Goal: Information Seeking & Learning: Compare options

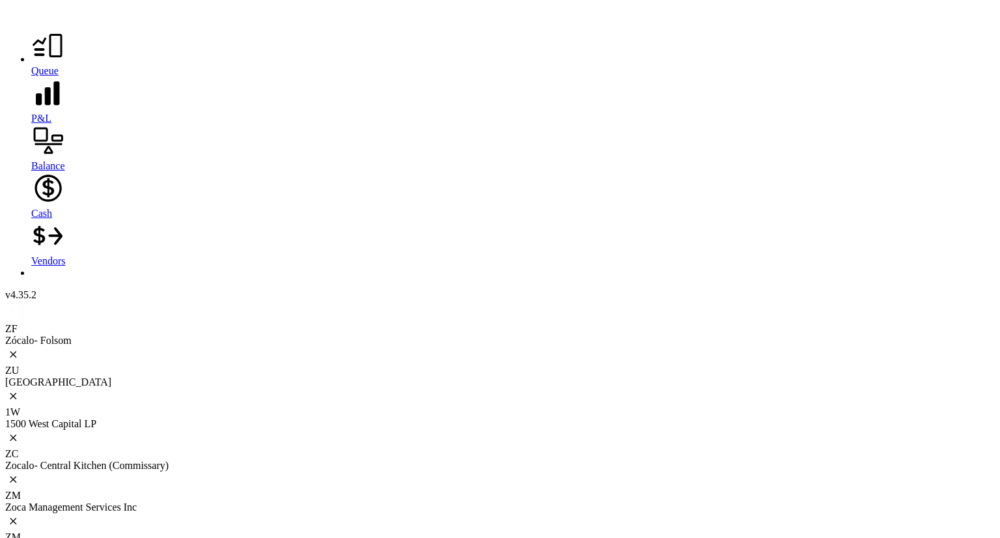
scroll to position [1735, 0]
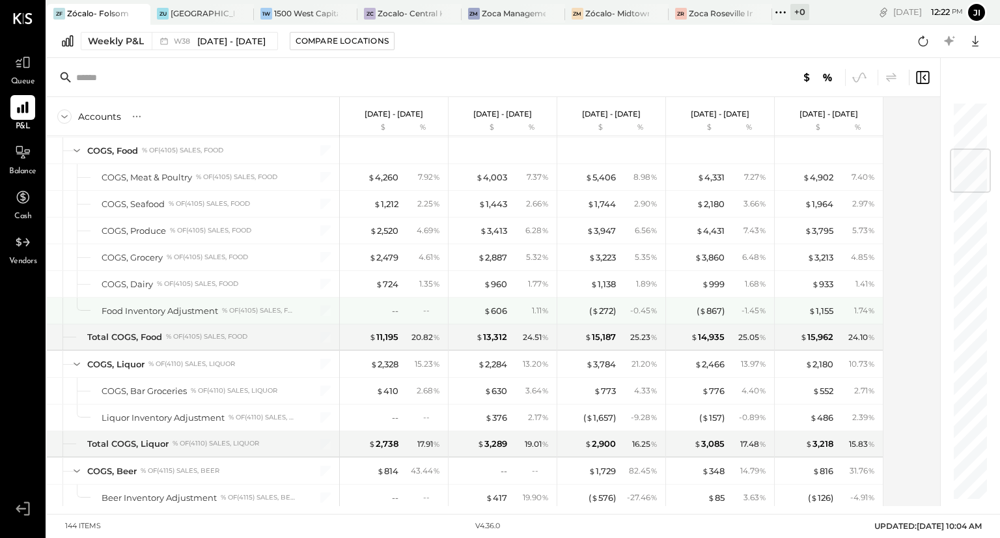
scroll to position [402, 0]
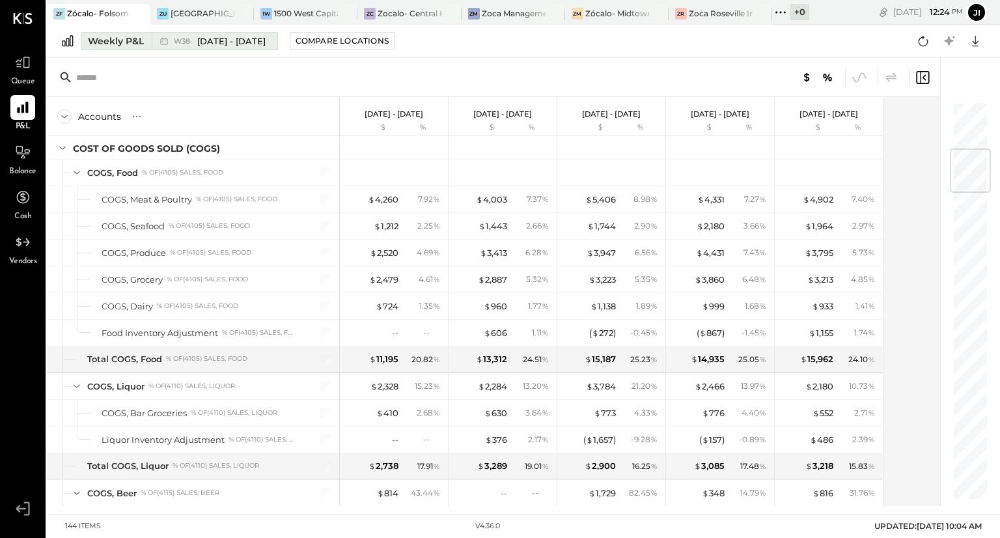
click at [130, 44] on div "Weekly P&L" at bounding box center [116, 41] width 56 height 13
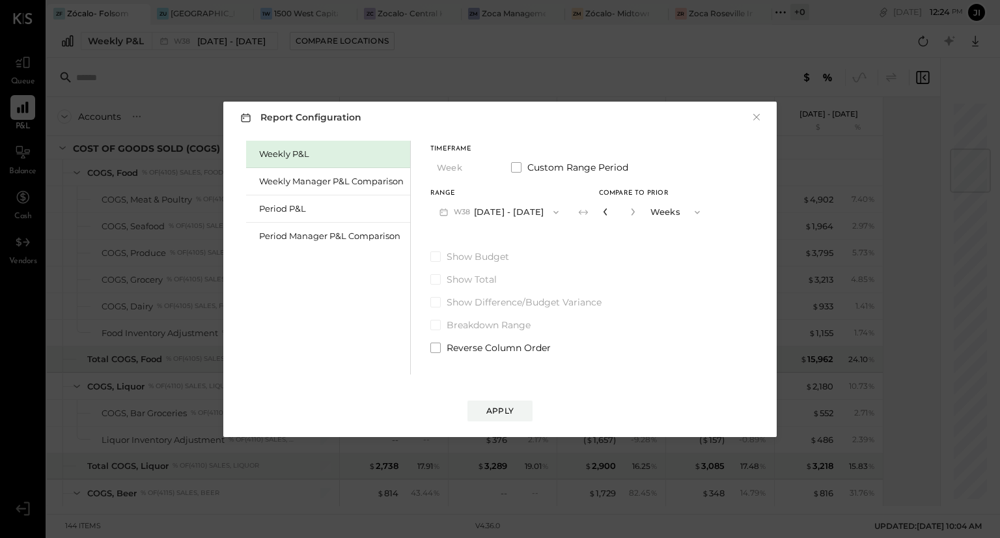
click at [604, 214] on icon "button" at bounding box center [606, 212] width 8 height 8
type input "*"
click at [480, 301] on span "Show Difference/Budget Variance" at bounding box center [524, 302] width 155 height 13
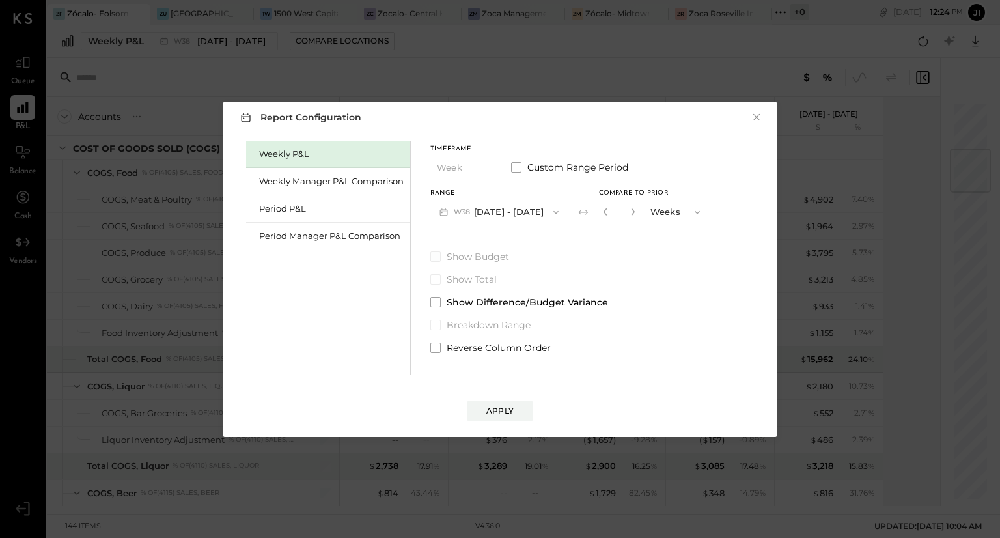
click at [435, 258] on span at bounding box center [435, 256] width 10 height 10
click at [352, 178] on div "Weekly Manager P&L Comparison" at bounding box center [331, 181] width 145 height 12
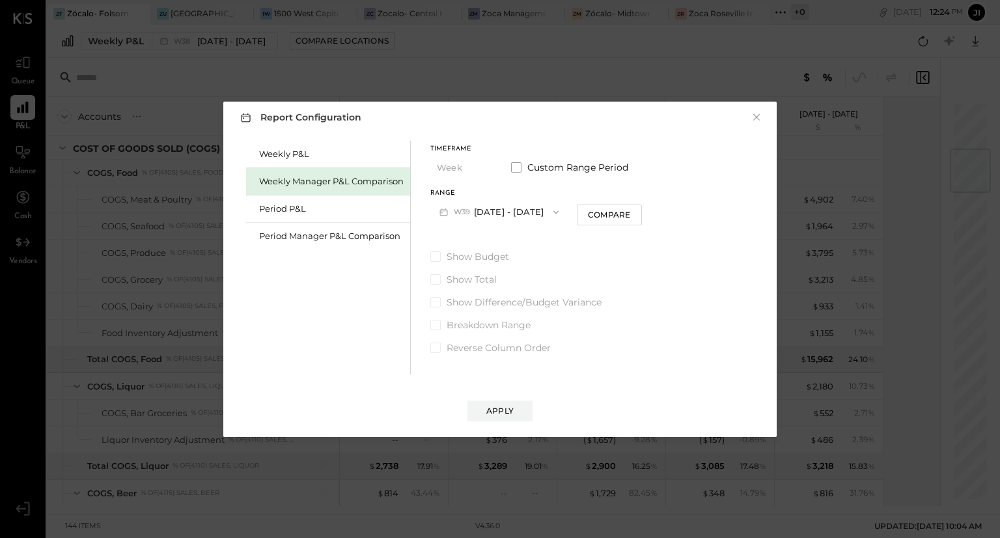
click at [471, 212] on span "W39" at bounding box center [464, 212] width 20 height 10
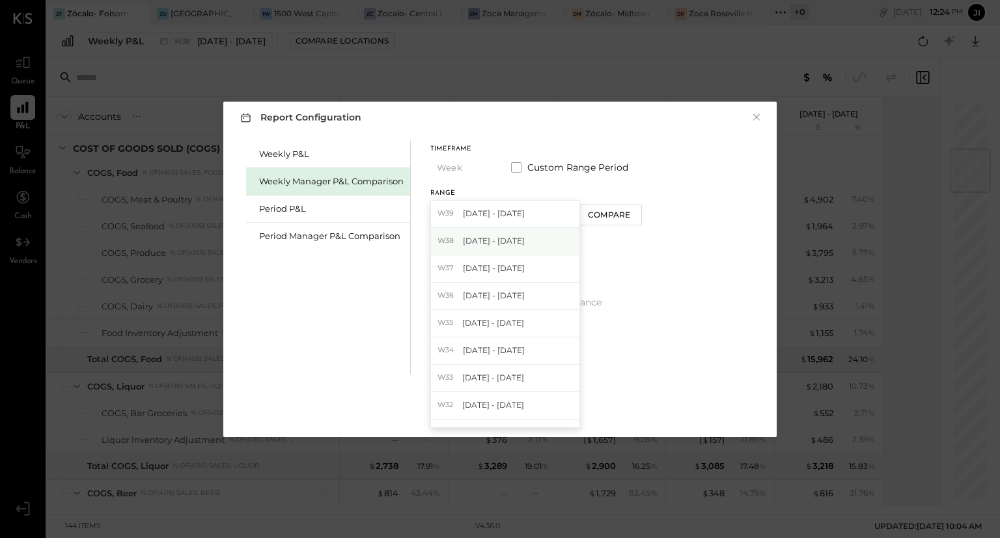
click at [482, 243] on span "[DATE] - [DATE]" at bounding box center [494, 240] width 62 height 11
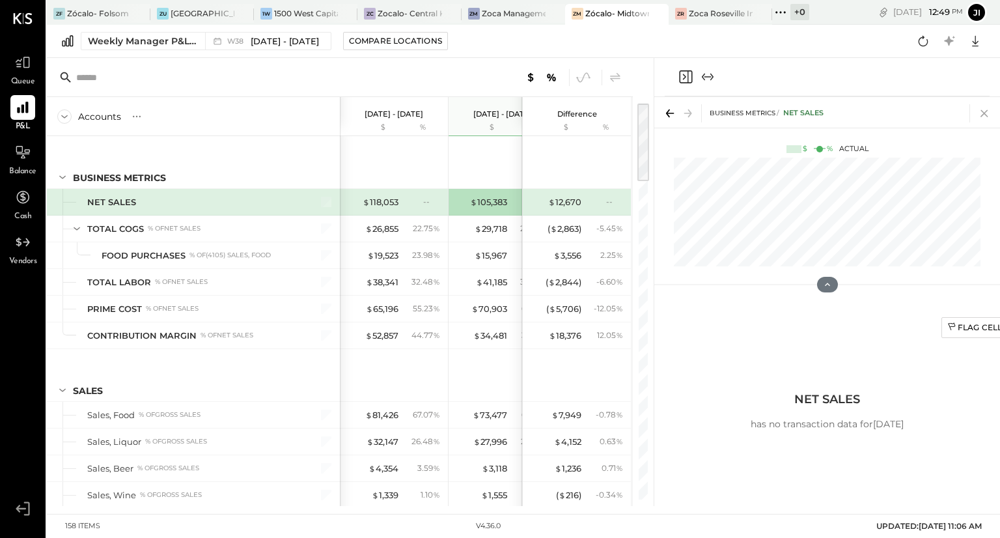
click at [985, 110] on icon at bounding box center [984, 113] width 18 height 18
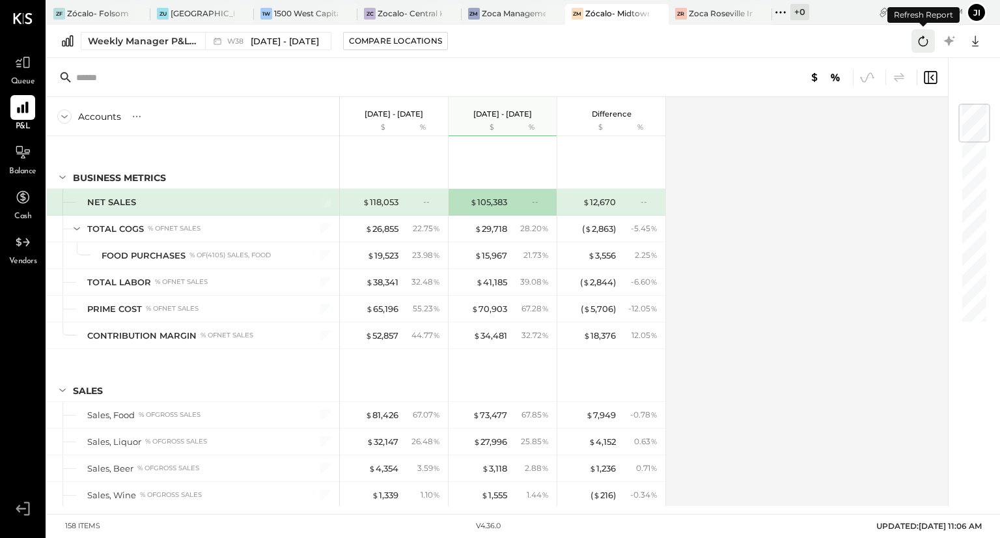
click at [921, 36] on icon at bounding box center [923, 41] width 17 height 17
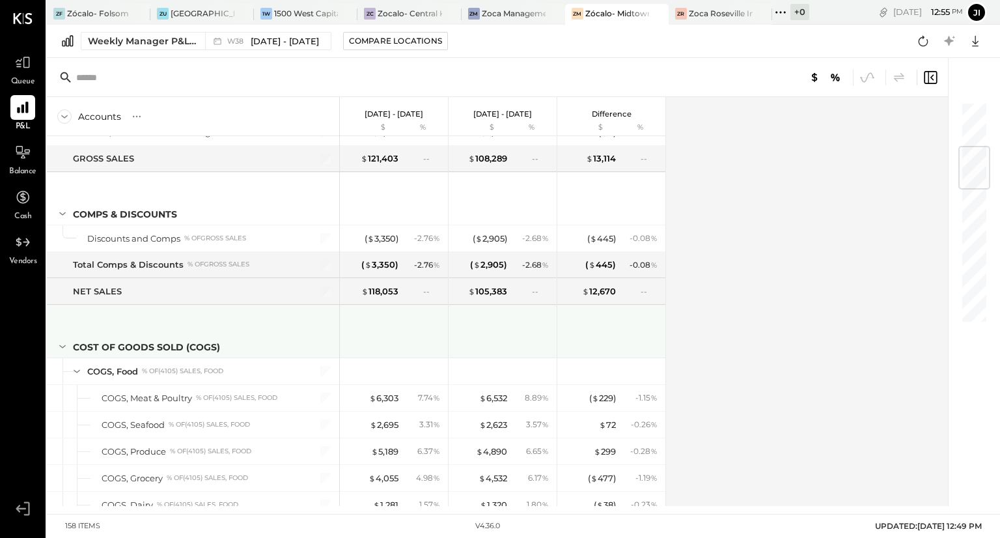
scroll to position [385, 0]
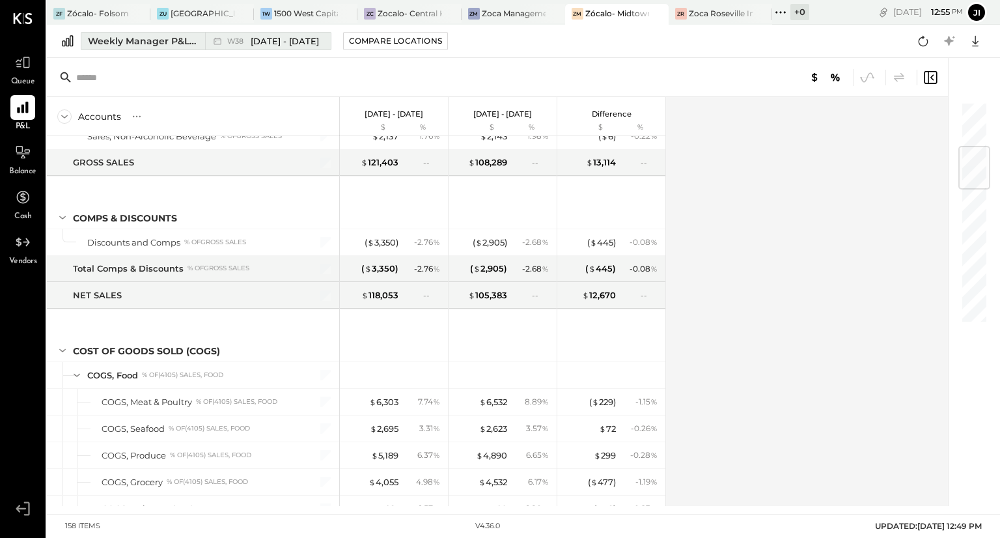
click at [294, 46] on span "[DATE] - [DATE]" at bounding box center [285, 41] width 68 height 12
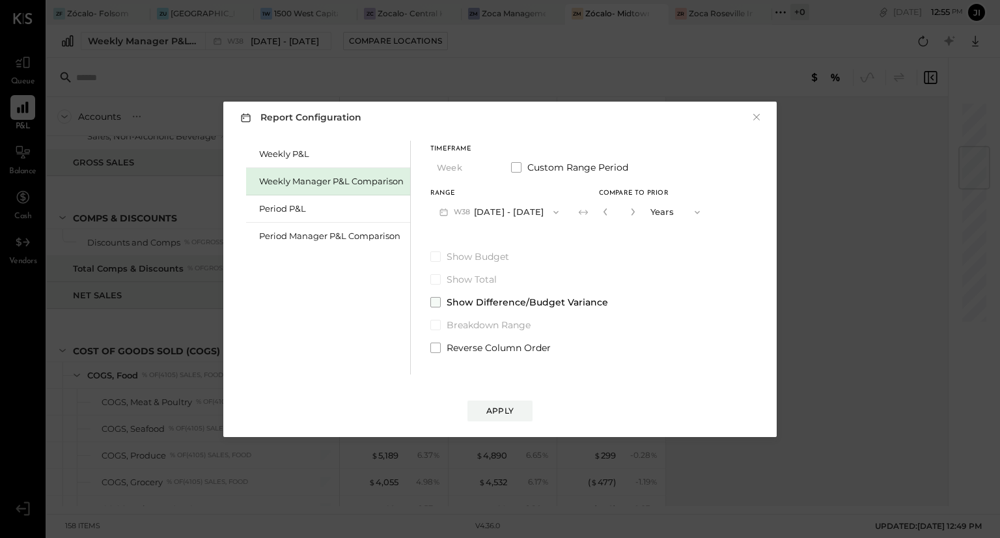
click at [434, 300] on span at bounding box center [435, 302] width 10 height 10
click at [661, 215] on button "Years" at bounding box center [676, 212] width 65 height 24
click at [672, 208] on span "Weeks" at bounding box center [666, 212] width 25 height 8
click at [630, 213] on icon "button" at bounding box center [633, 212] width 8 height 8
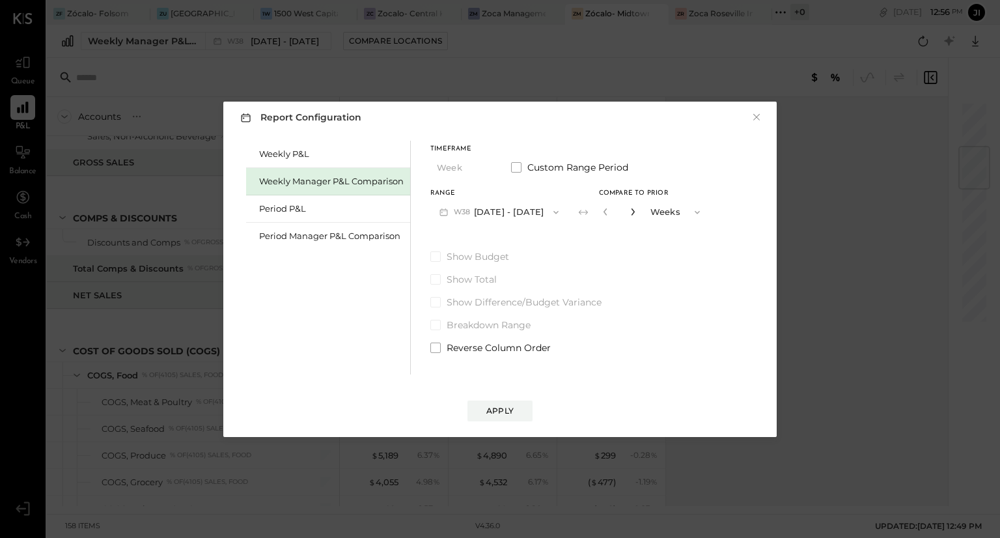
type input "*"
click at [506, 407] on div "Apply" at bounding box center [499, 410] width 27 height 11
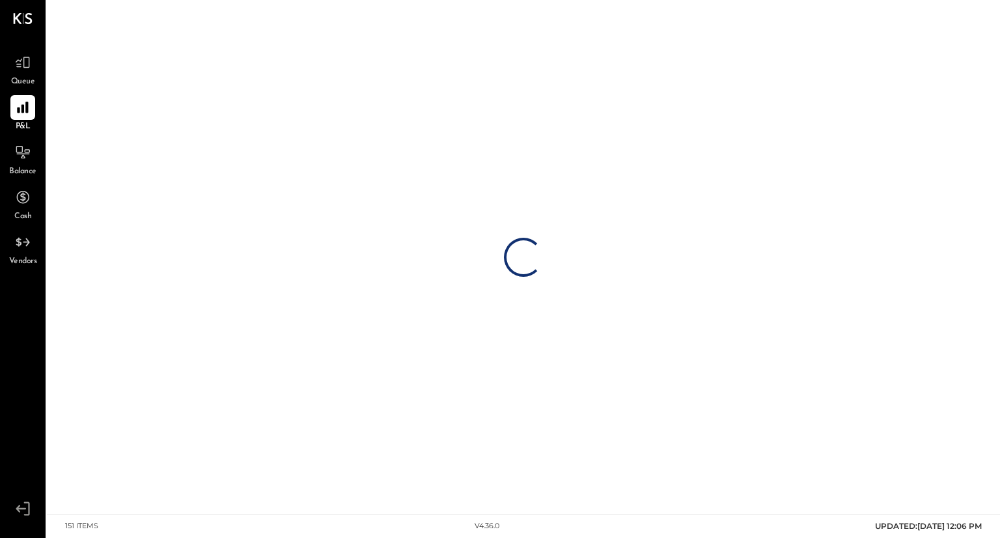
click at [396, 155] on div "Loading…" at bounding box center [523, 257] width 953 height 514
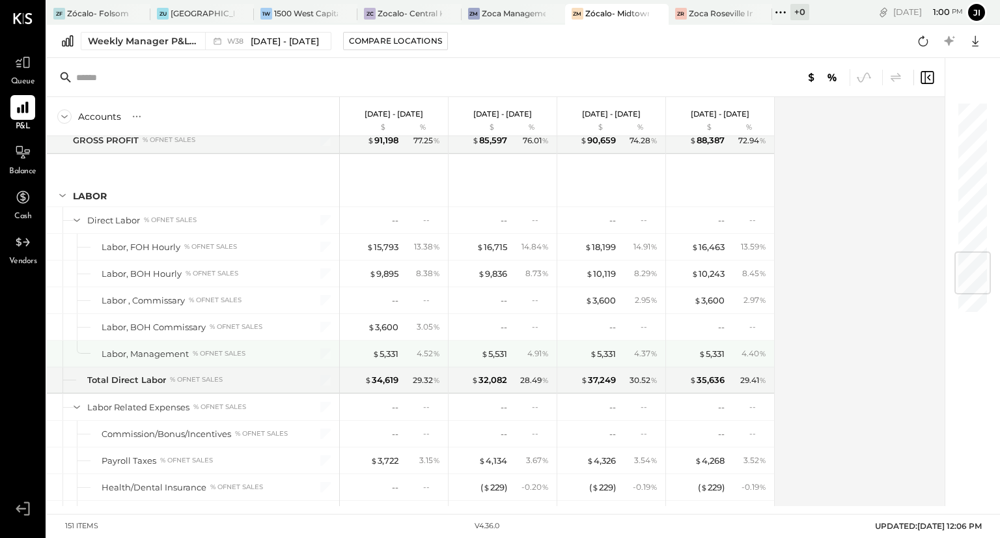
scroll to position [1279, 0]
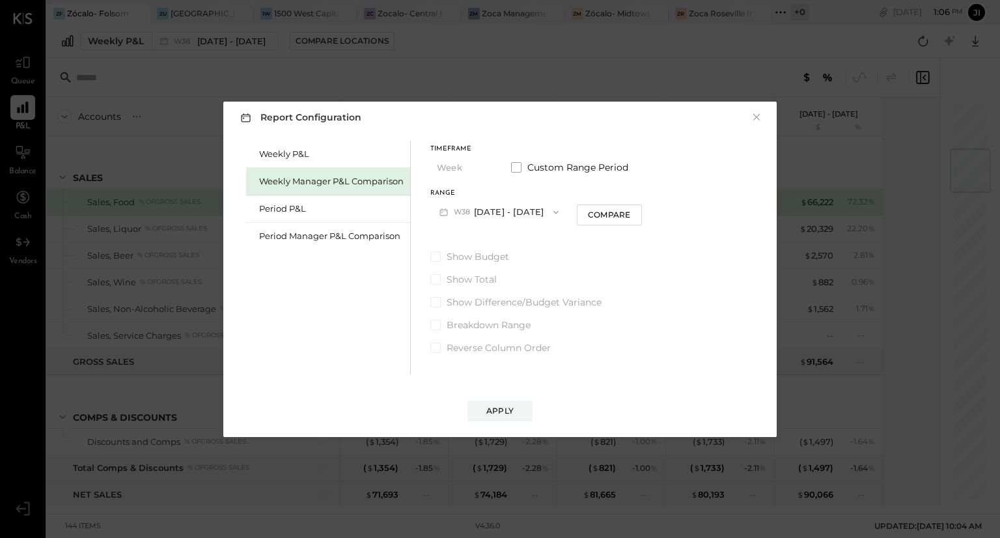
scroll to position [402, 0]
click at [500, 408] on div "Apply" at bounding box center [499, 410] width 27 height 11
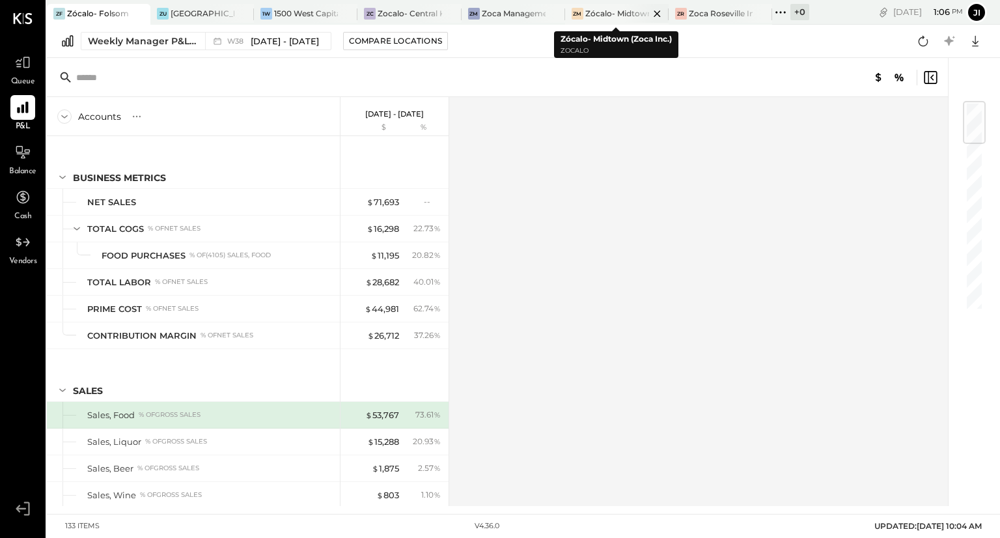
click at [611, 16] on div "Zócalo- Midtown (Zoca Inc.)" at bounding box center [617, 13] width 64 height 11
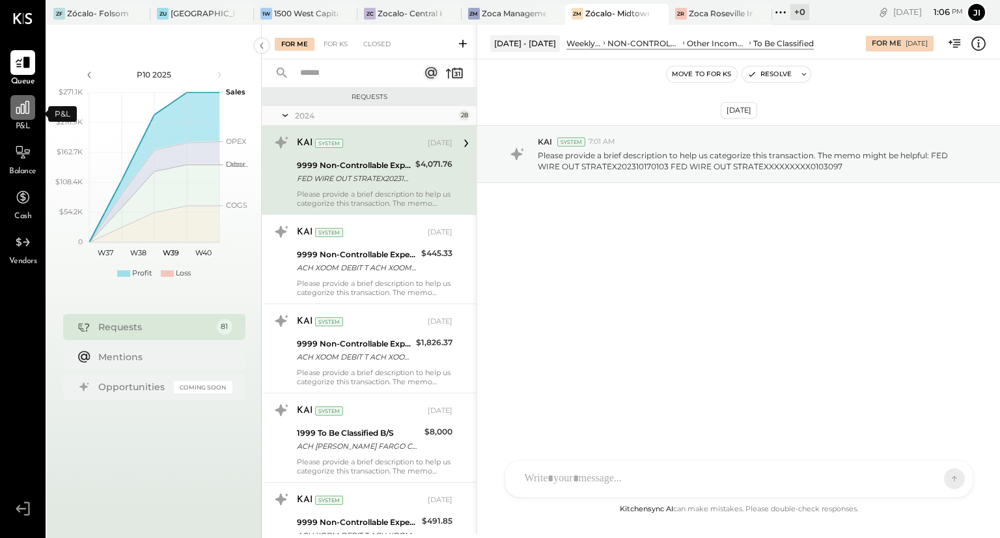
click at [23, 119] on div at bounding box center [22, 107] width 25 height 25
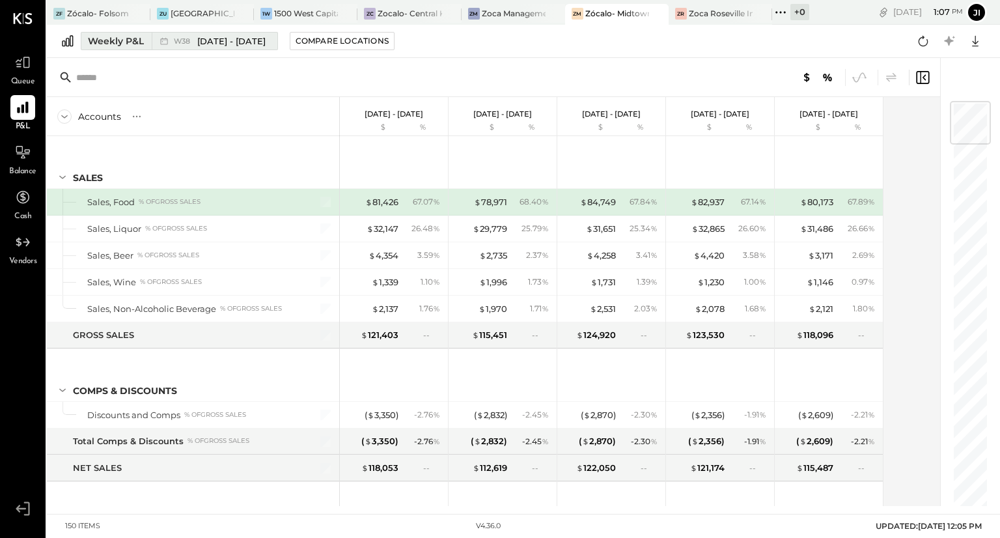
click at [249, 44] on span "[DATE] - [DATE]" at bounding box center [231, 41] width 68 height 12
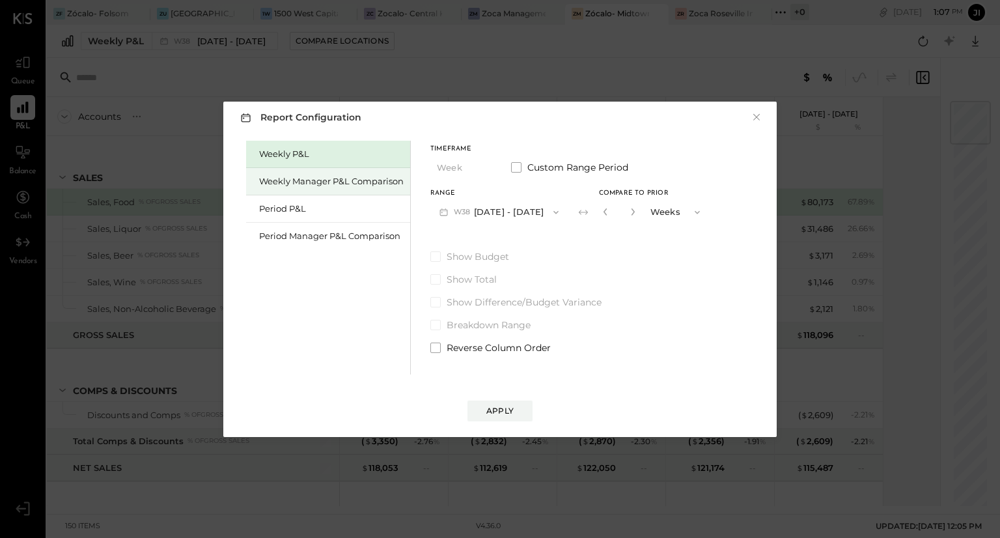
click at [298, 175] on div "Weekly Manager P&L Comparison" at bounding box center [331, 181] width 145 height 12
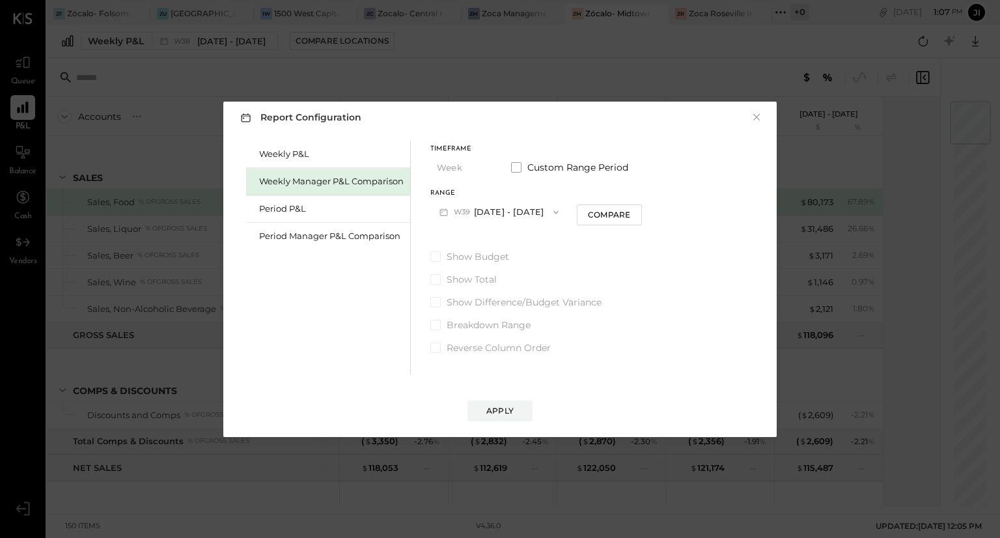
click at [561, 212] on icon "button" at bounding box center [556, 212] width 10 height 10
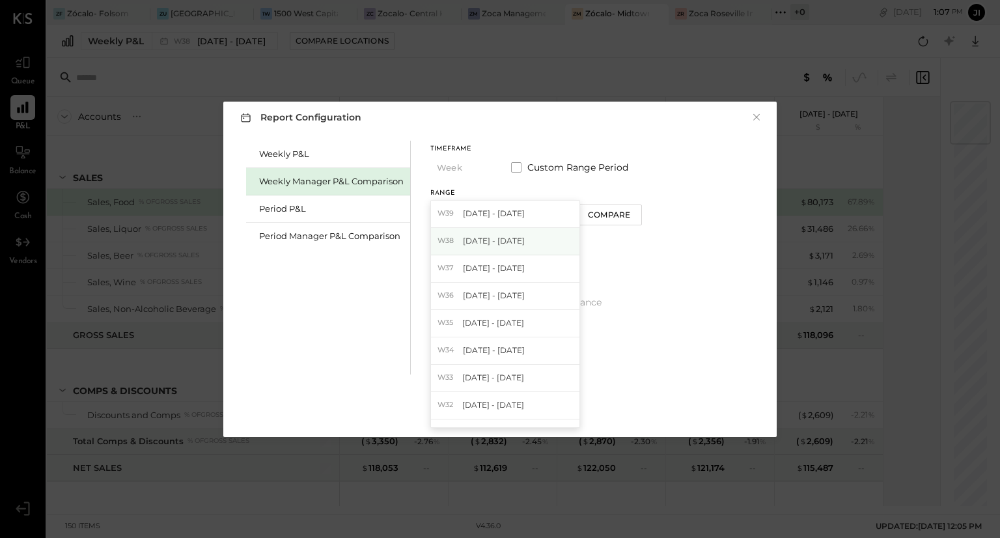
click at [531, 241] on div "W38 Sep 15 - 21, 2025" at bounding box center [505, 241] width 148 height 27
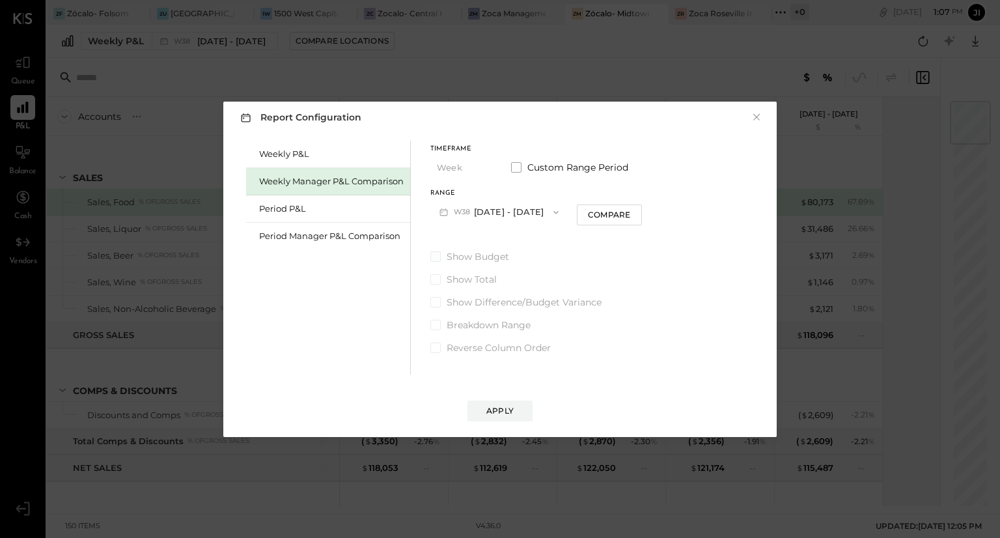
click at [466, 259] on span "Show Budget" at bounding box center [478, 256] width 62 height 13
click at [605, 209] on div "Compare" at bounding box center [609, 214] width 42 height 11
click at [439, 301] on span at bounding box center [435, 302] width 10 height 10
click at [525, 214] on button "W38 Sep 15 - 21, 2025" at bounding box center [498, 212] width 137 height 24
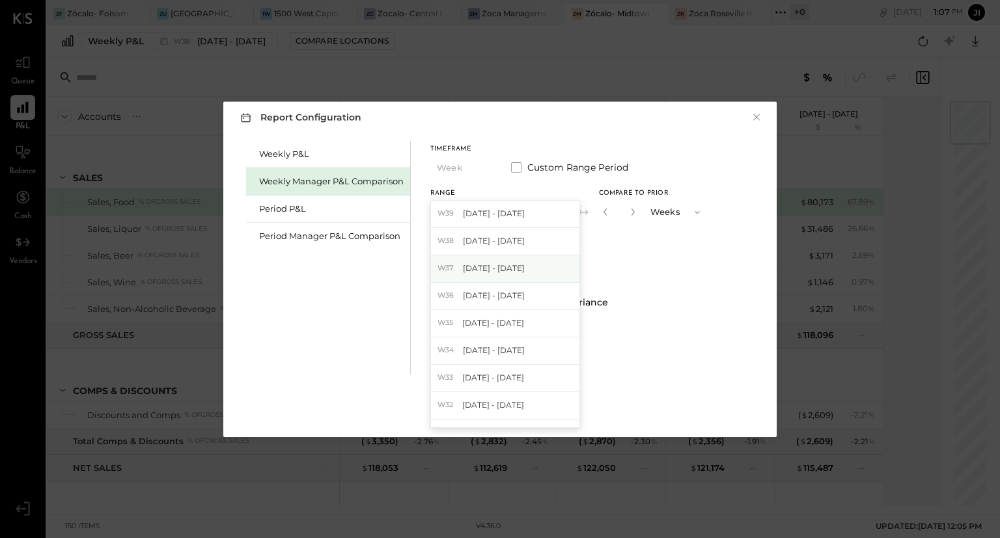
click at [510, 266] on span "[DATE] - [DATE]" at bounding box center [494, 267] width 62 height 11
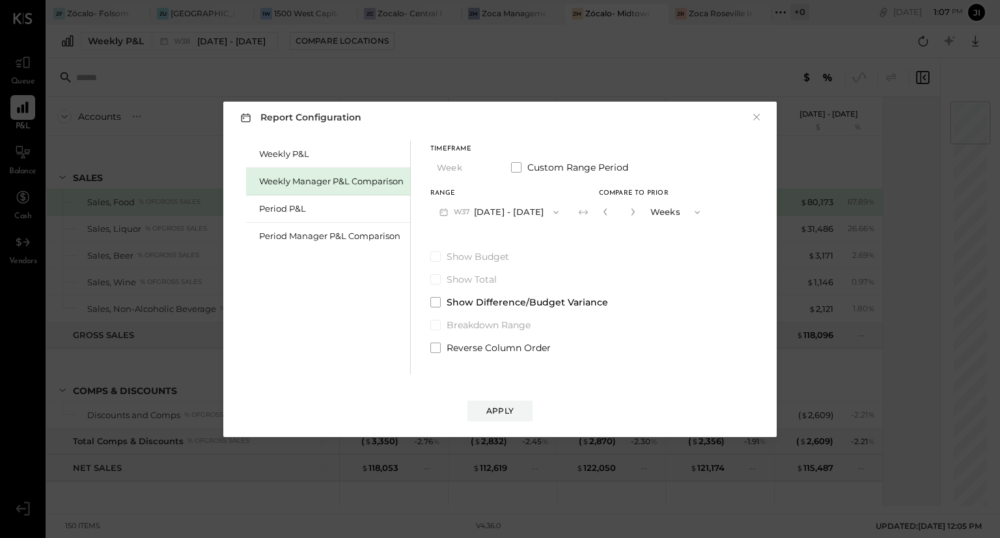
click at [524, 212] on button "W37 Sep 8 - 14, 2025" at bounding box center [498, 212] width 137 height 24
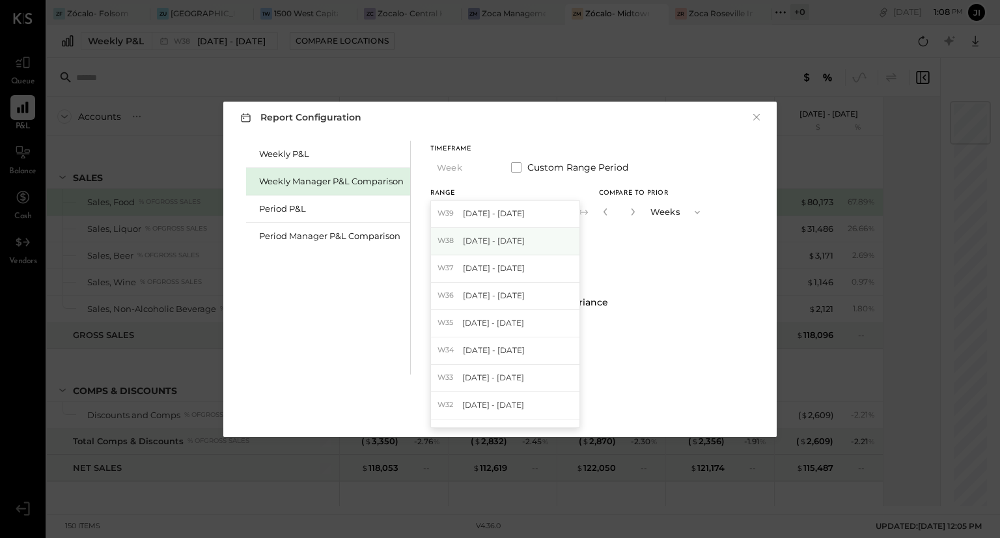
click at [514, 236] on span "[DATE] - [DATE]" at bounding box center [494, 240] width 62 height 11
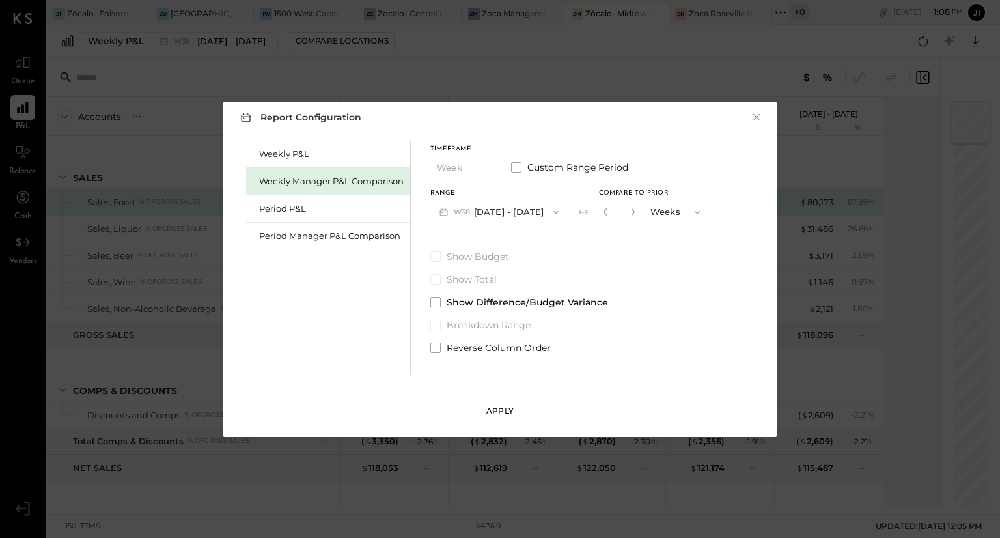
click at [503, 407] on div "Apply" at bounding box center [499, 410] width 27 height 11
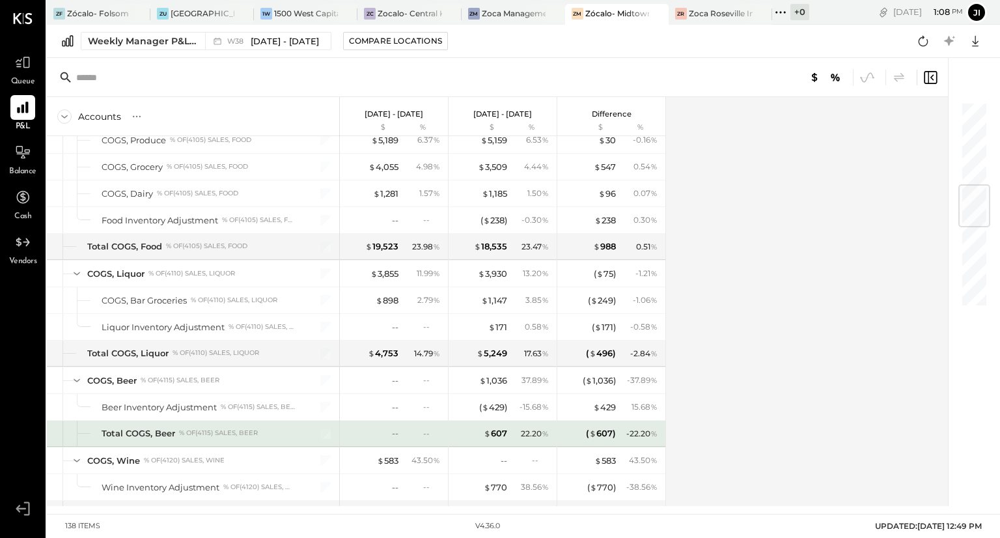
scroll to position [699, 0]
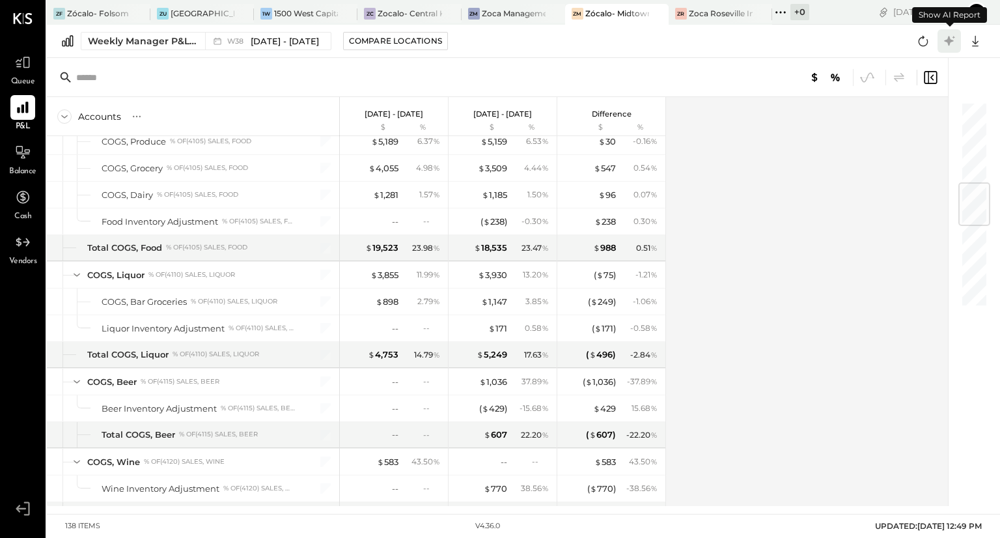
click at [956, 40] on icon at bounding box center [949, 41] width 17 height 17
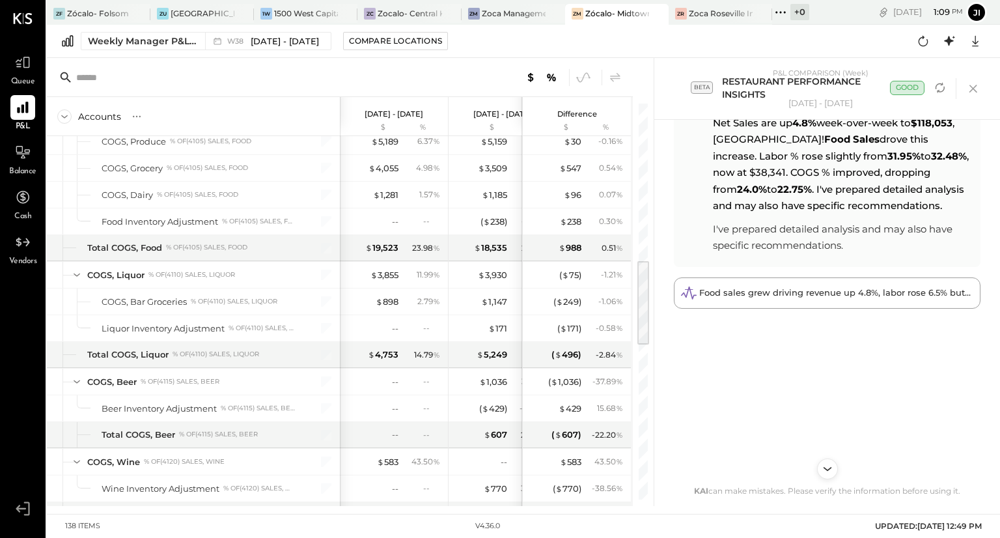
scroll to position [59, 0]
click at [831, 465] on icon "Scroll to bottom" at bounding box center [827, 468] width 19 height 19
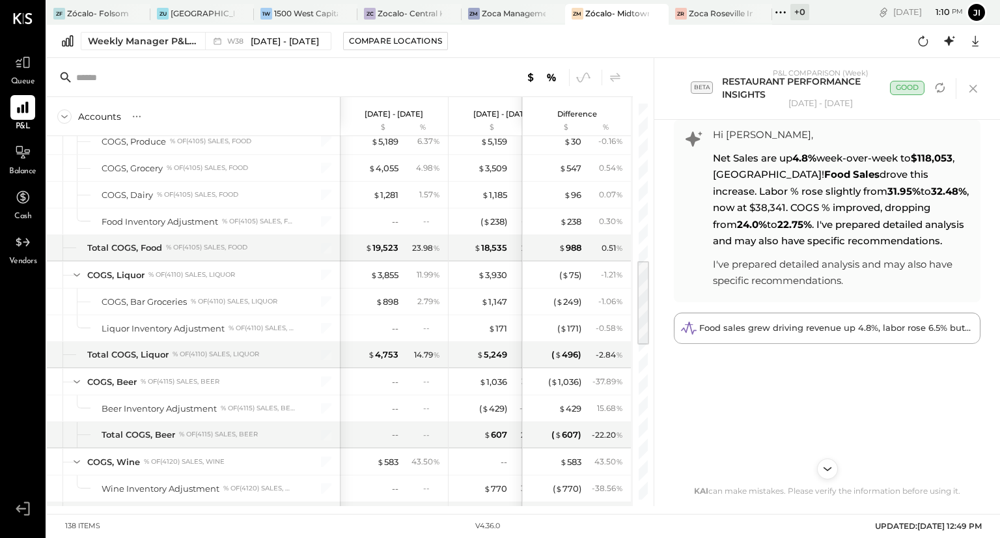
scroll to position [0, 0]
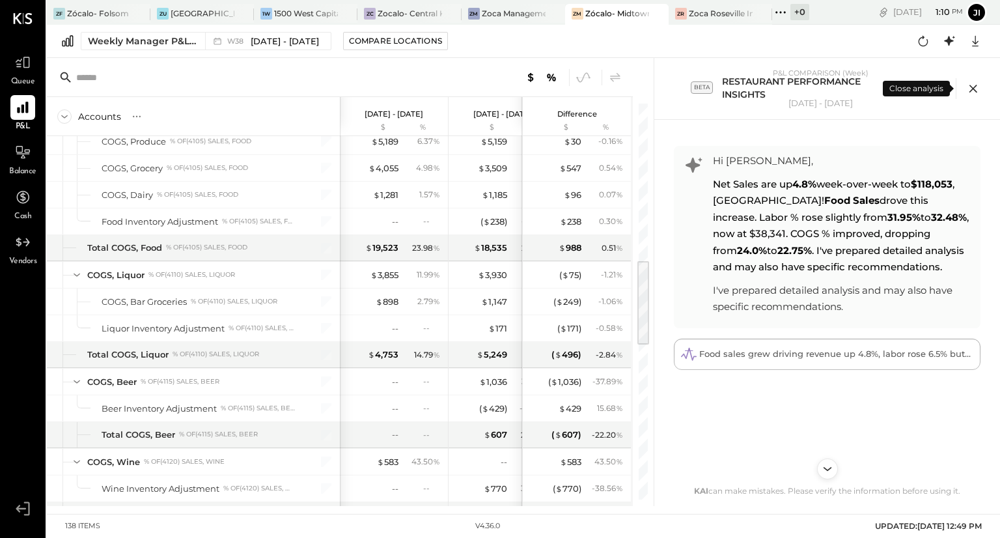
click at [978, 87] on icon at bounding box center [974, 89] width 20 height 20
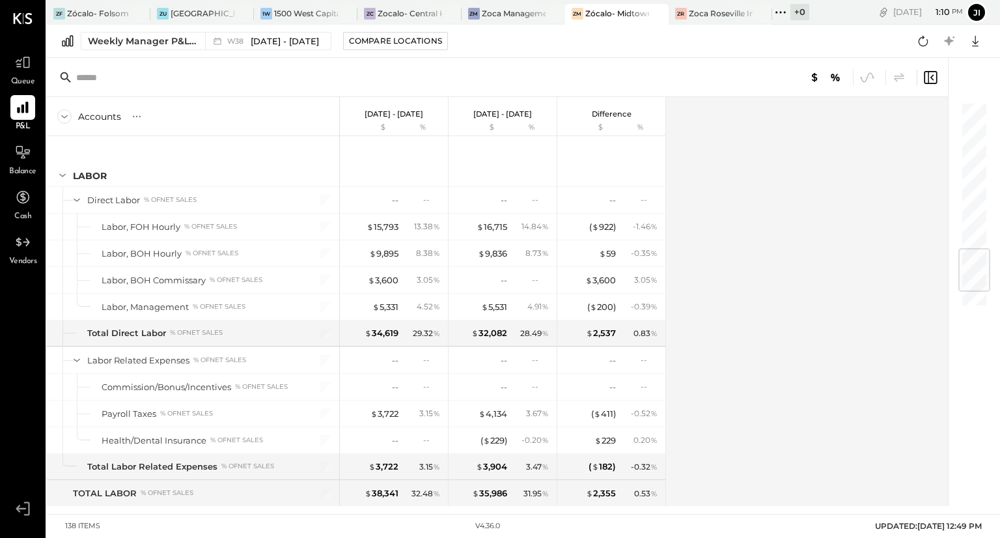
scroll to position [1256, 0]
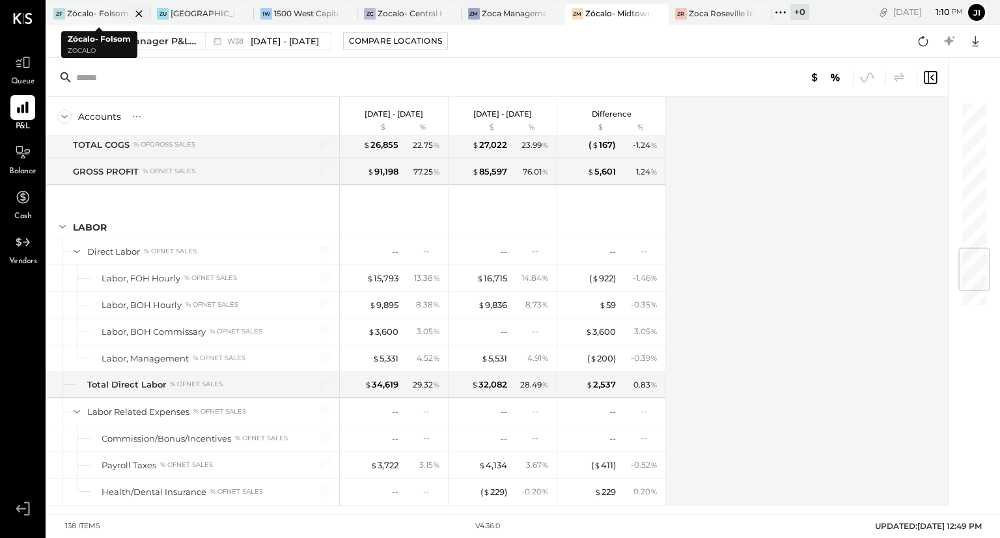
click at [115, 10] on div at bounding box center [128, 13] width 46 height 19
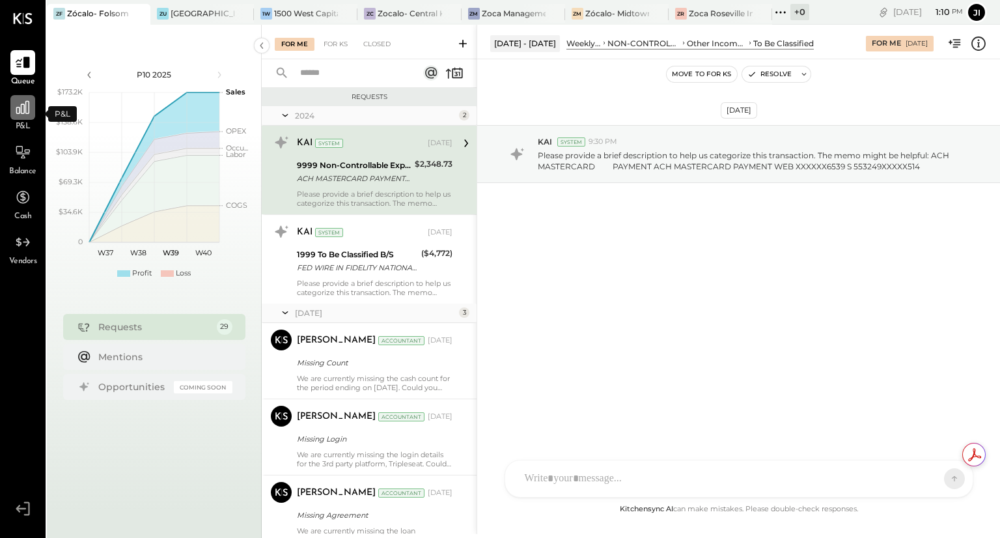
click at [32, 102] on div at bounding box center [22, 107] width 25 height 25
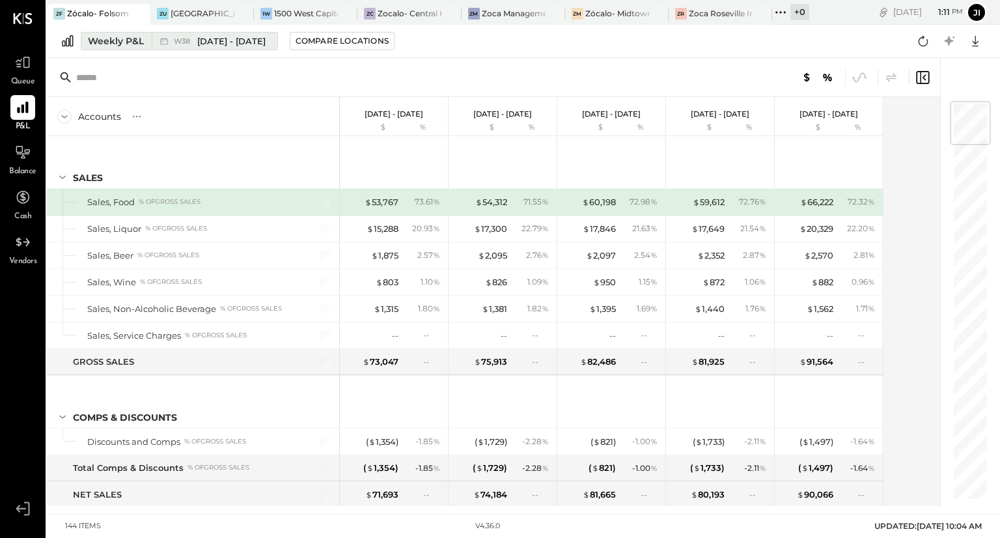
click at [106, 41] on div "Weekly P&L" at bounding box center [116, 41] width 56 height 13
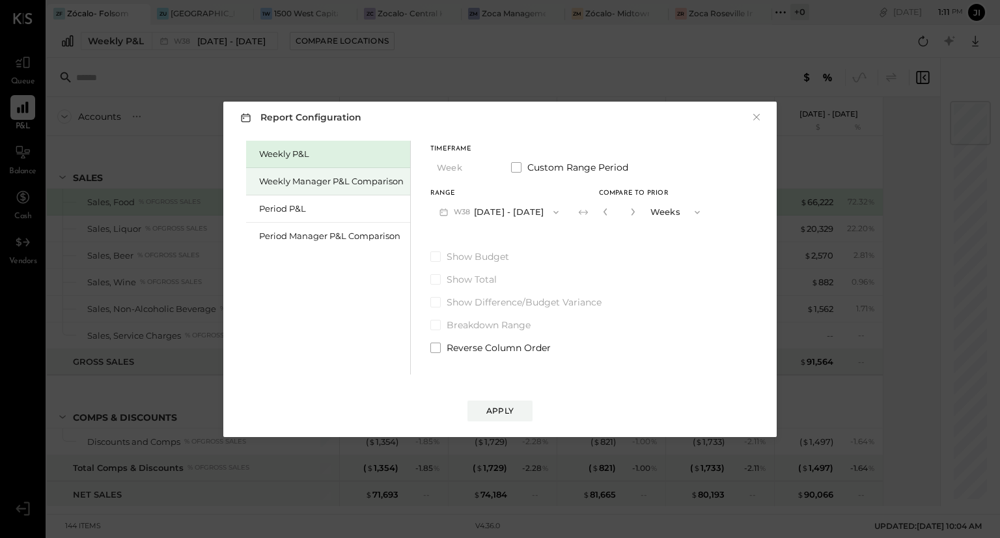
click at [312, 174] on div "Weekly Manager P&L Comparison" at bounding box center [328, 181] width 164 height 27
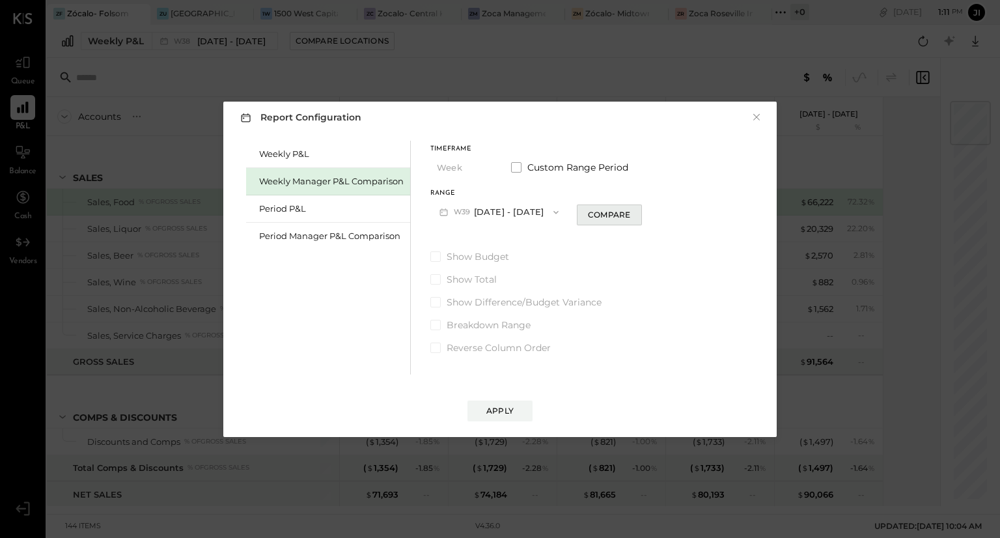
click at [599, 214] on div "Compare" at bounding box center [609, 214] width 42 height 11
click at [633, 214] on icon "button" at bounding box center [632, 211] width 3 height 7
type input "*"
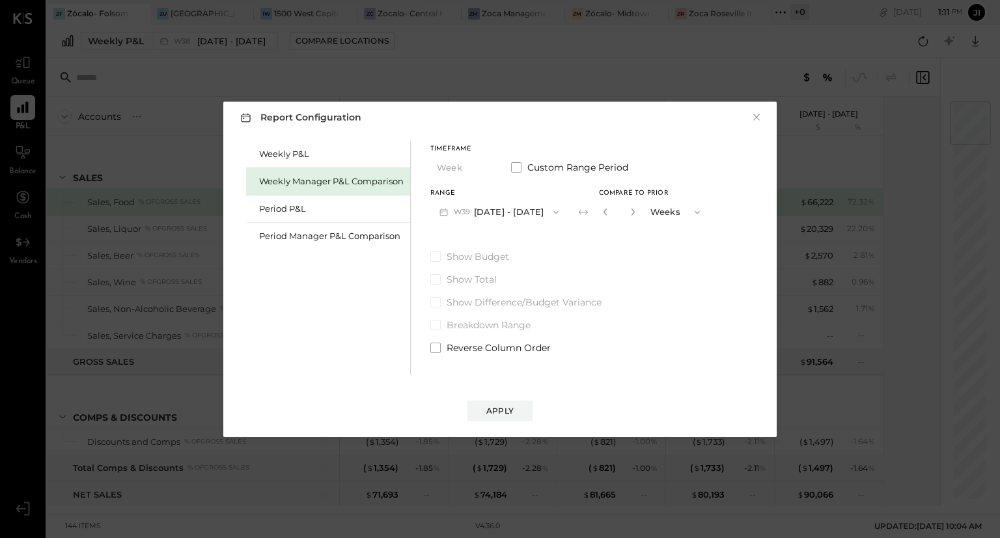
click at [513, 217] on button "W39 Sep 22 - 28, 2025" at bounding box center [498, 212] width 137 height 24
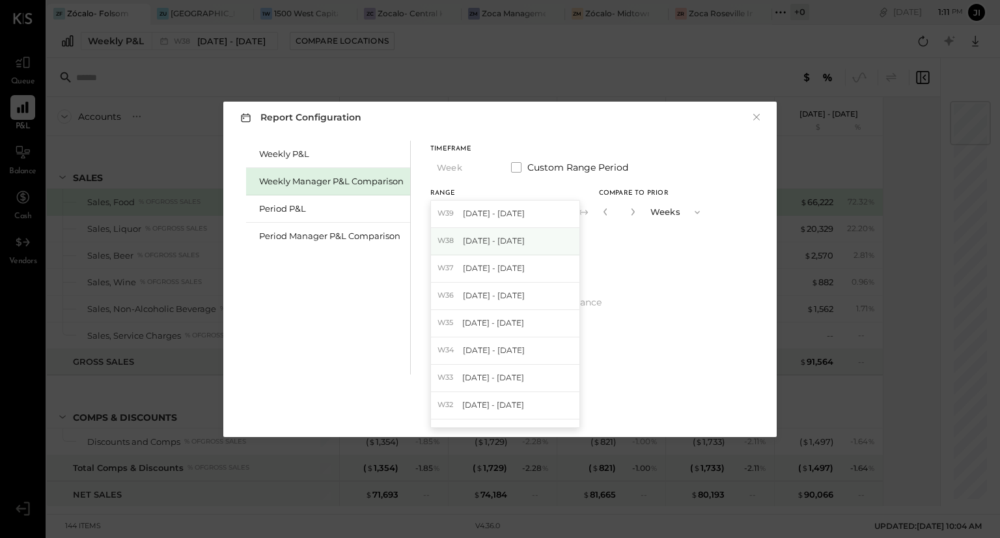
click at [509, 234] on div "W38 Sep 15 - 21, 2025" at bounding box center [505, 241] width 148 height 27
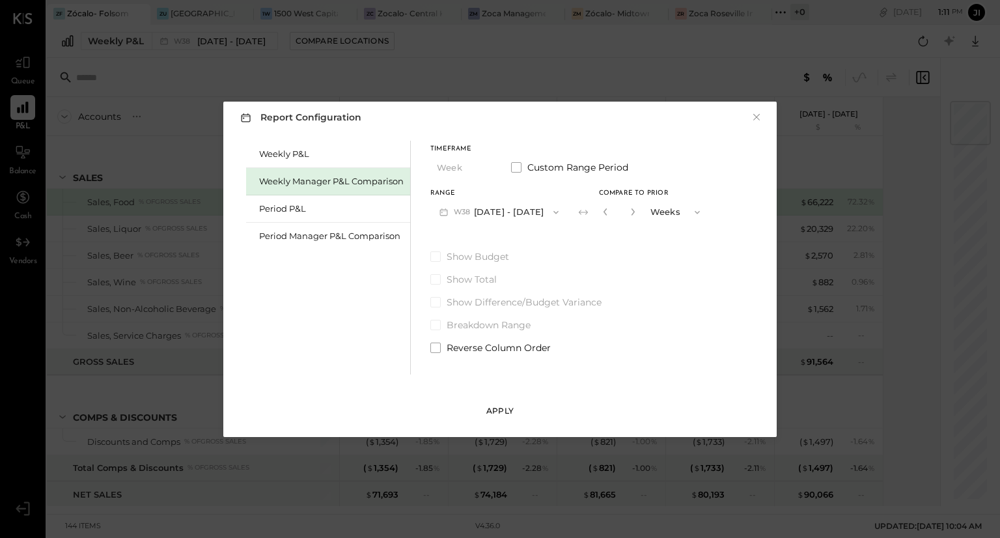
click at [496, 407] on div "Apply" at bounding box center [499, 410] width 27 height 11
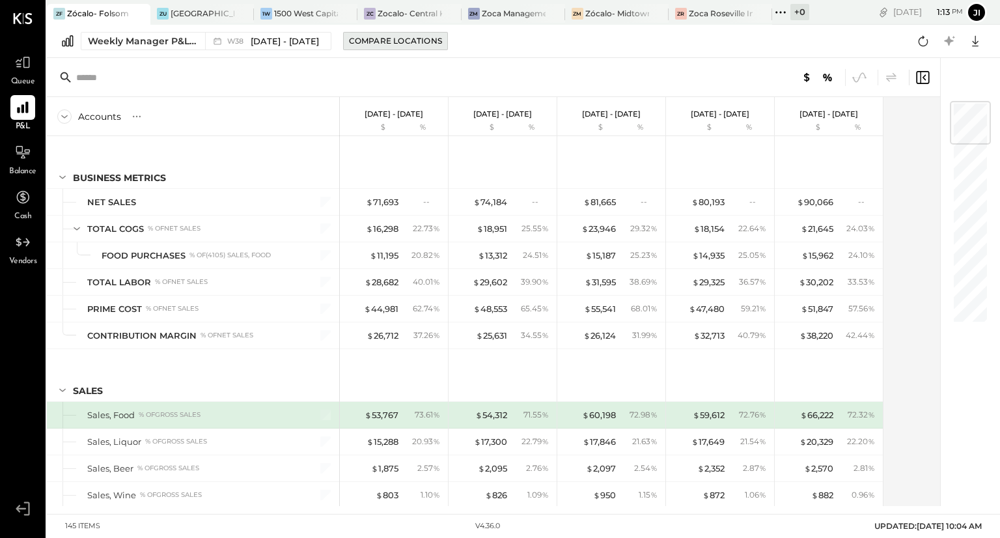
click at [381, 35] on div "Compare Locations" at bounding box center [395, 40] width 93 height 11
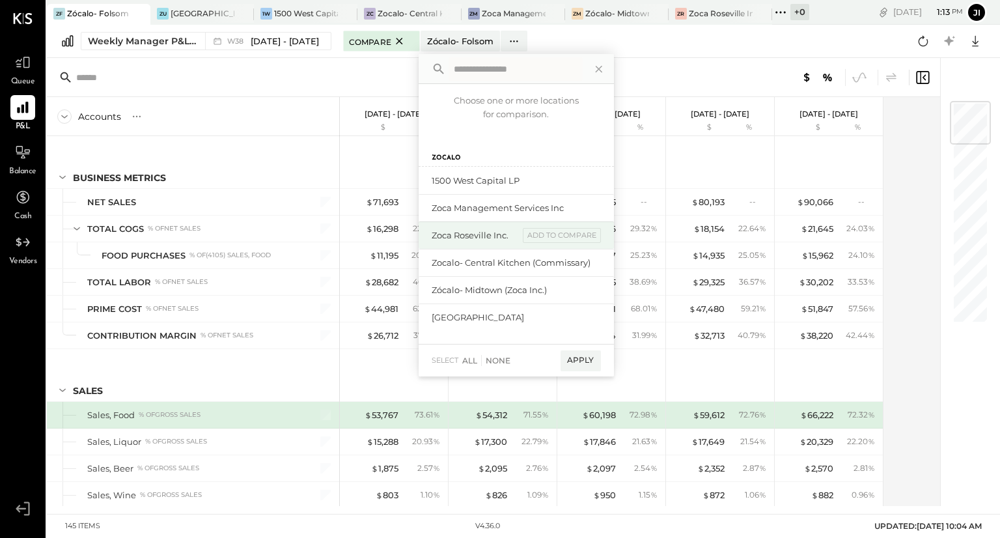
click at [443, 228] on div "Zoca Roseville Inc. add to compare" at bounding box center [516, 234] width 195 height 27
click at [535, 231] on div "add to compare" at bounding box center [562, 236] width 78 height 16
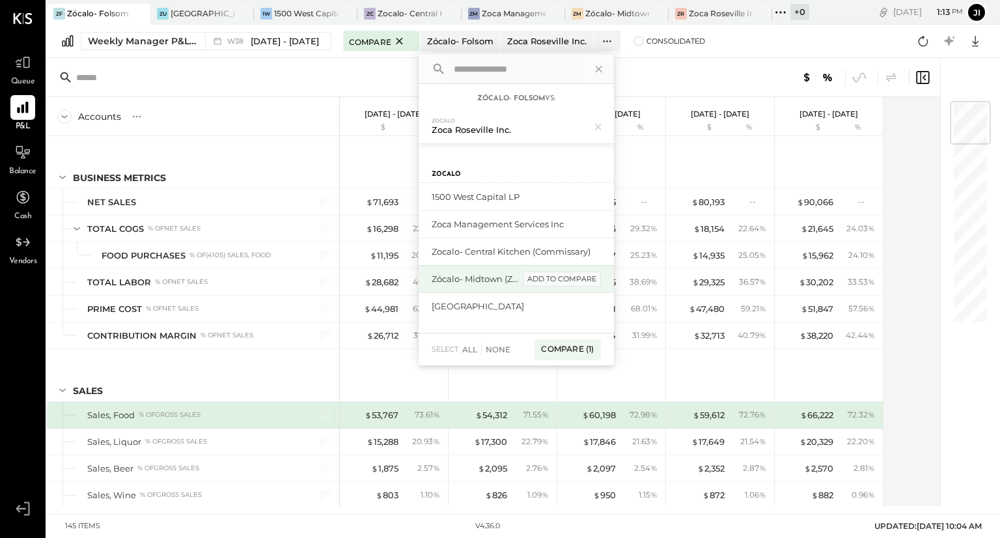
click at [547, 277] on div "add to compare" at bounding box center [562, 279] width 78 height 16
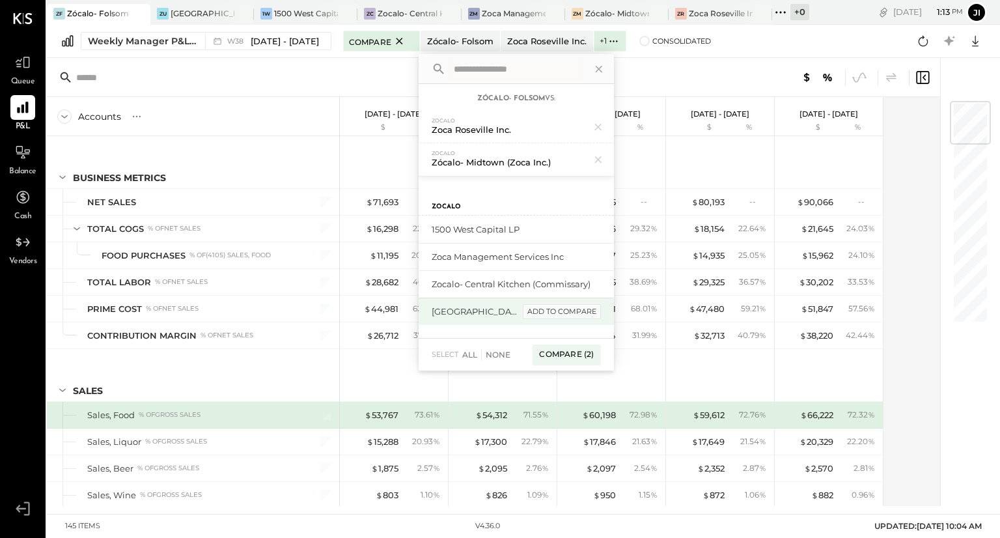
click at [549, 311] on div "add to compare" at bounding box center [562, 312] width 78 height 16
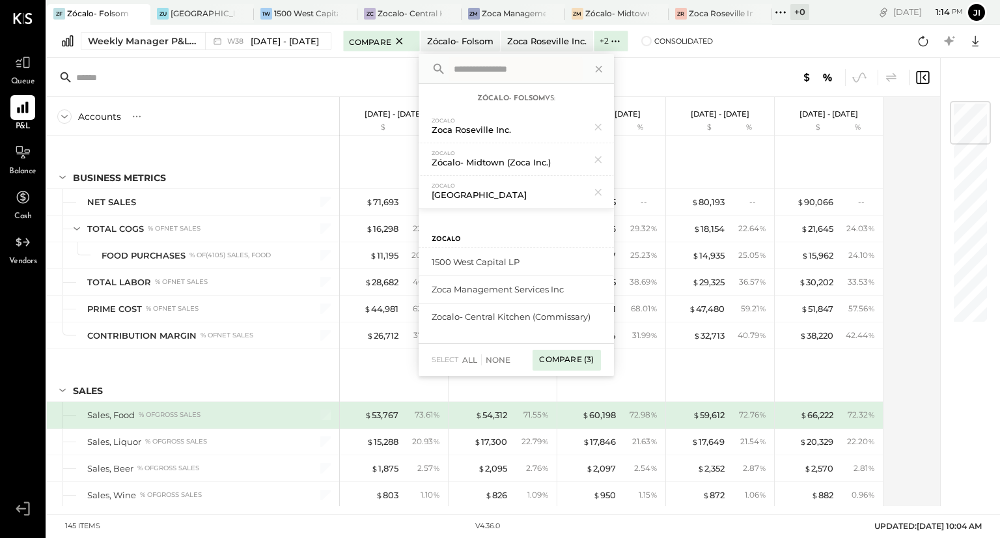
click at [552, 358] on div "Compare (3)" at bounding box center [567, 360] width 68 height 21
